Goal: Task Accomplishment & Management: Complete application form

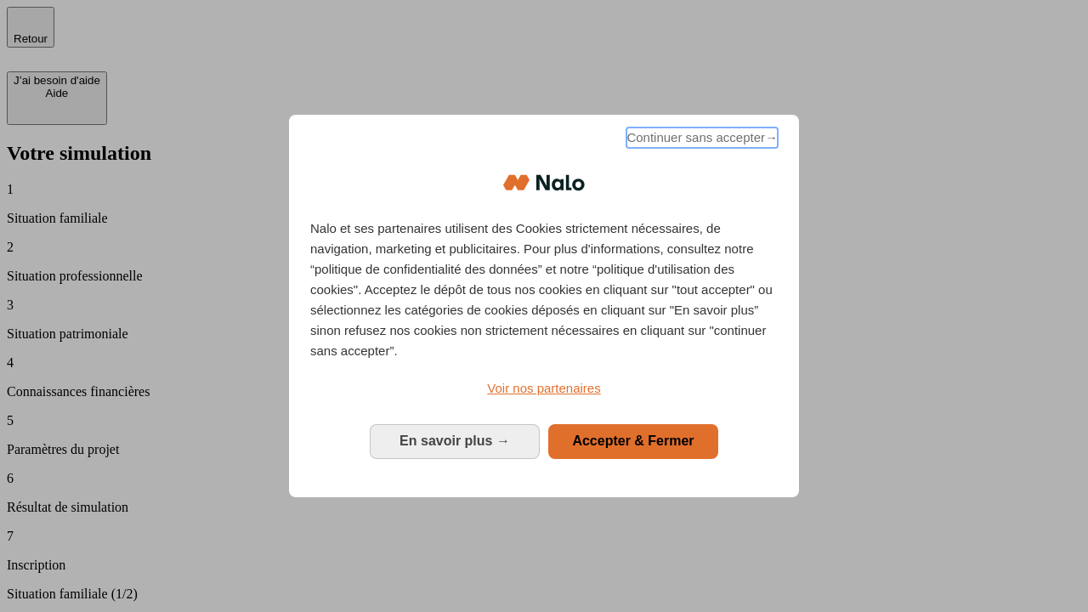
click at [700, 140] on span "Continuer sans accepter →" at bounding box center [701, 137] width 151 height 20
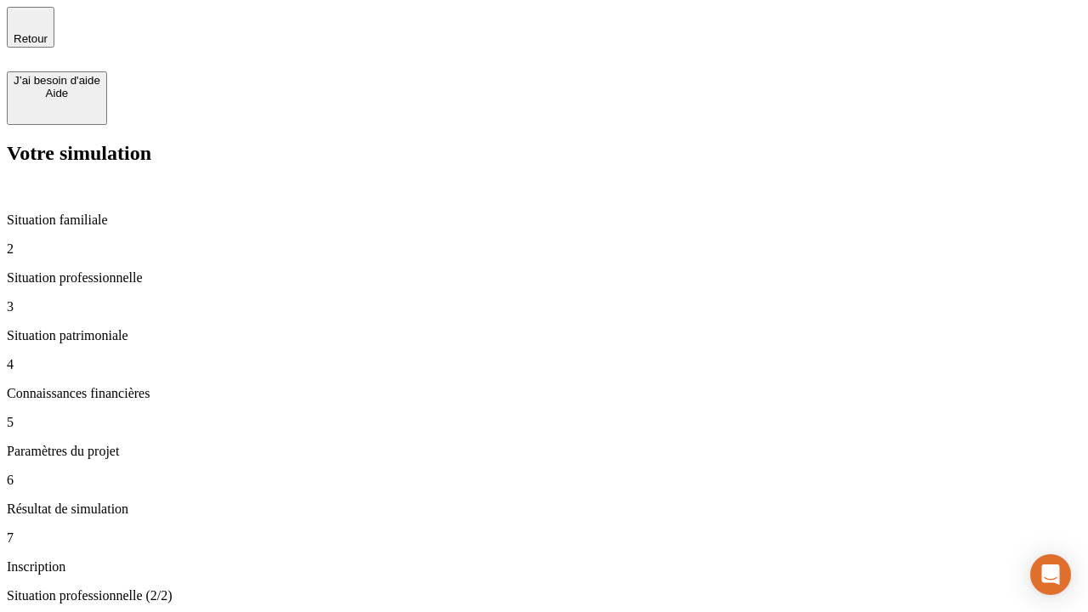
type input "30 000"
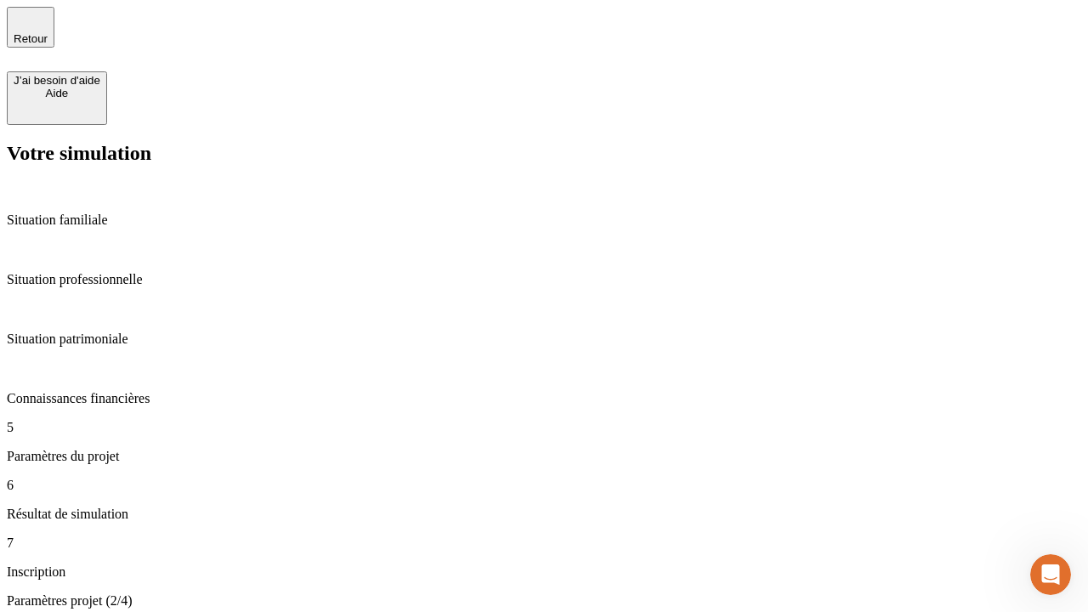
type input "25"
type input "64"
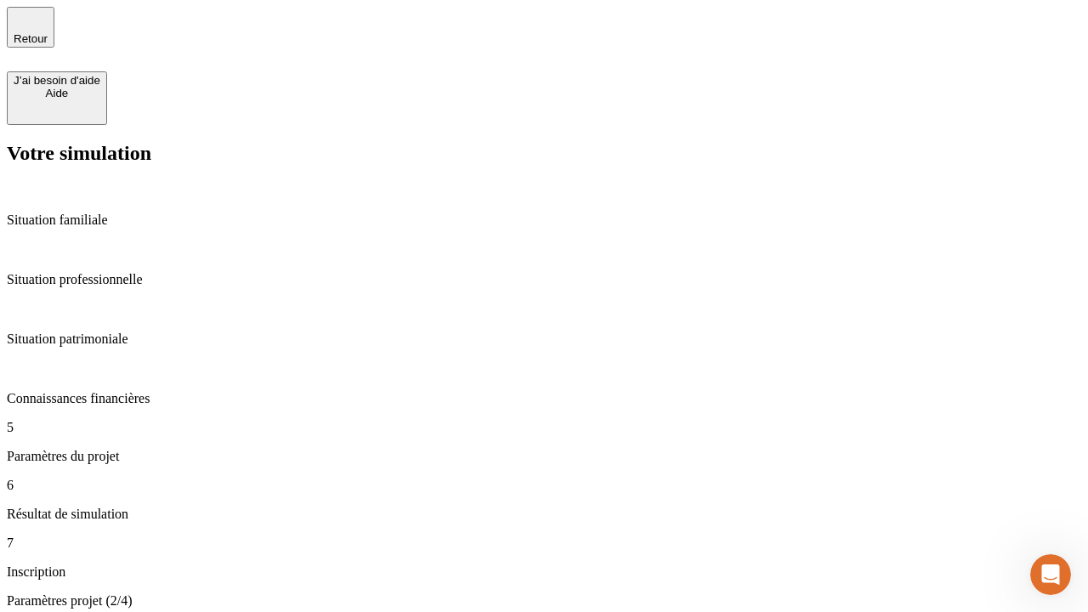
type input "1 000"
type input "640"
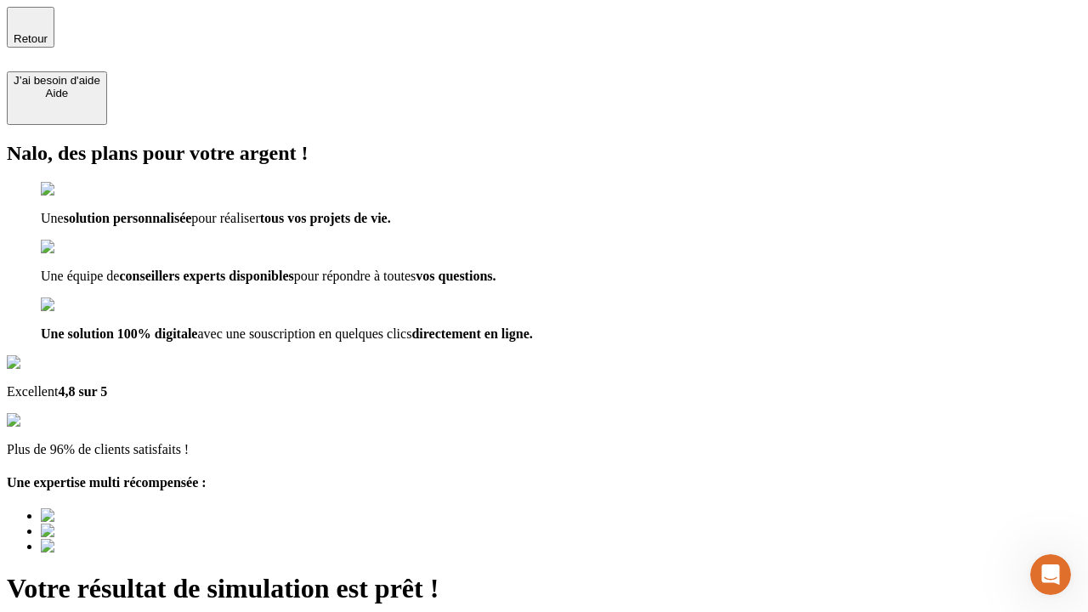
type input "[EMAIL_ADDRESS][PERSON_NAME][DOMAIN_NAME]"
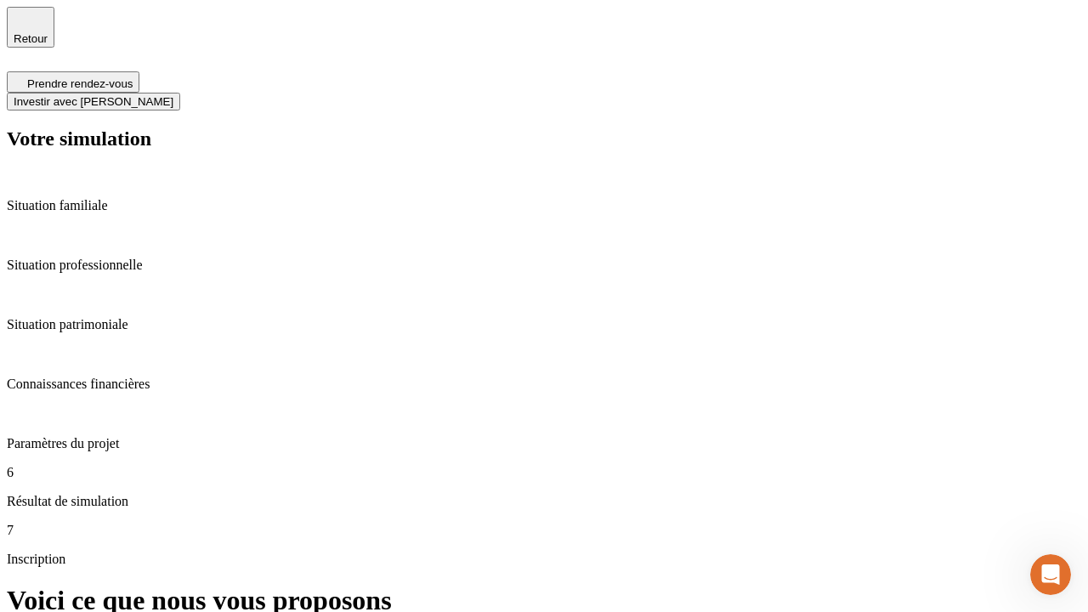
click at [173, 95] on span "Investir avec [PERSON_NAME]" at bounding box center [94, 101] width 160 height 13
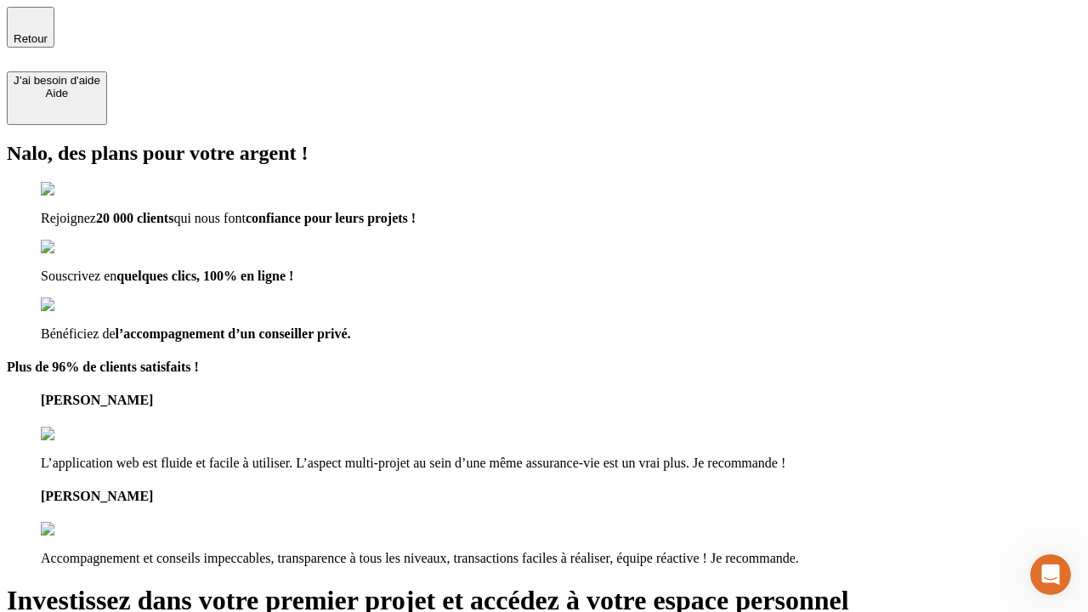
type input "[EMAIL_ADDRESS][PERSON_NAME][DOMAIN_NAME]"
